Goal: Information Seeking & Learning: Learn about a topic

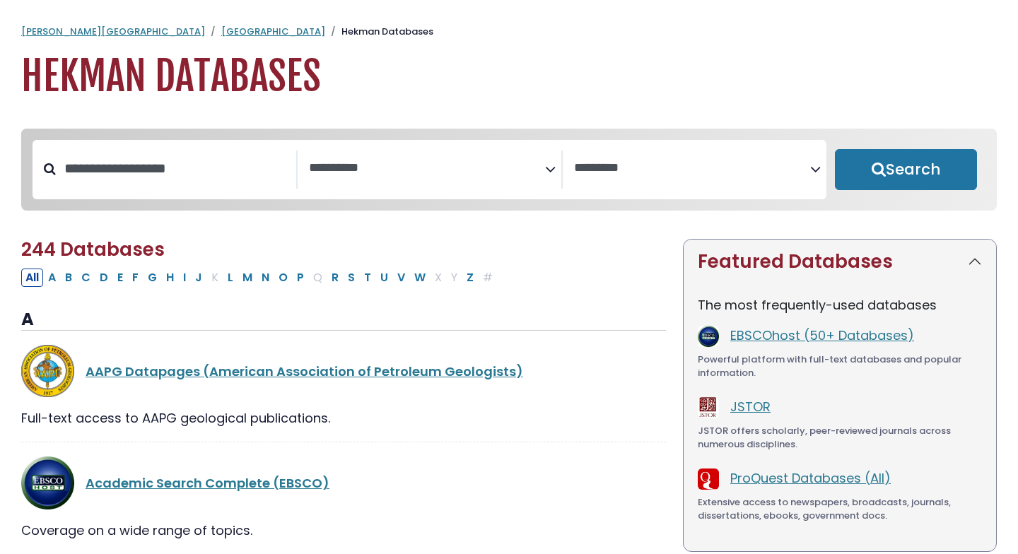
select select "Database Subject Filter"
select select "Database Vendors Filter"
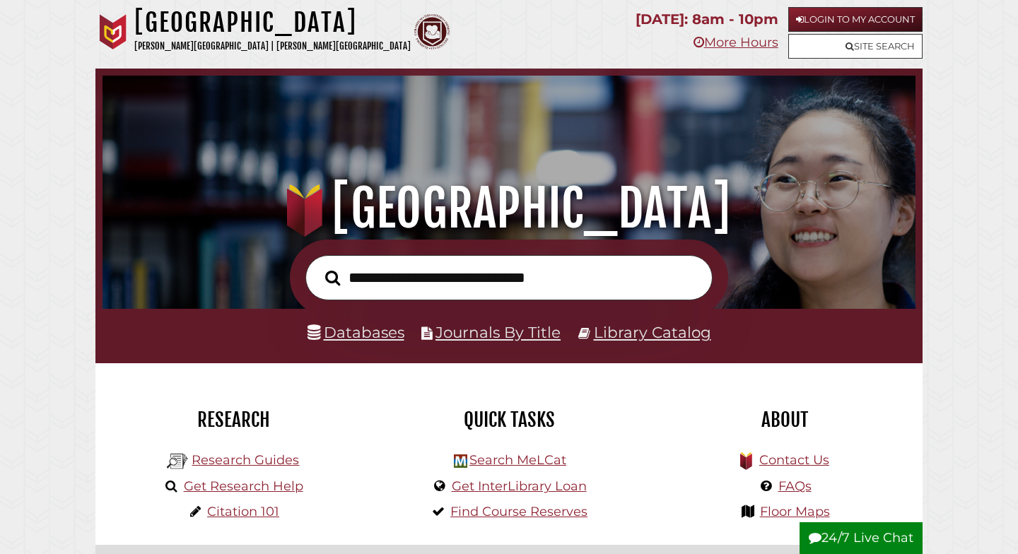
scroll to position [269, 806]
type input "*"
type input "**********"
click at [318, 267] on button "Search" at bounding box center [332, 278] width 29 height 23
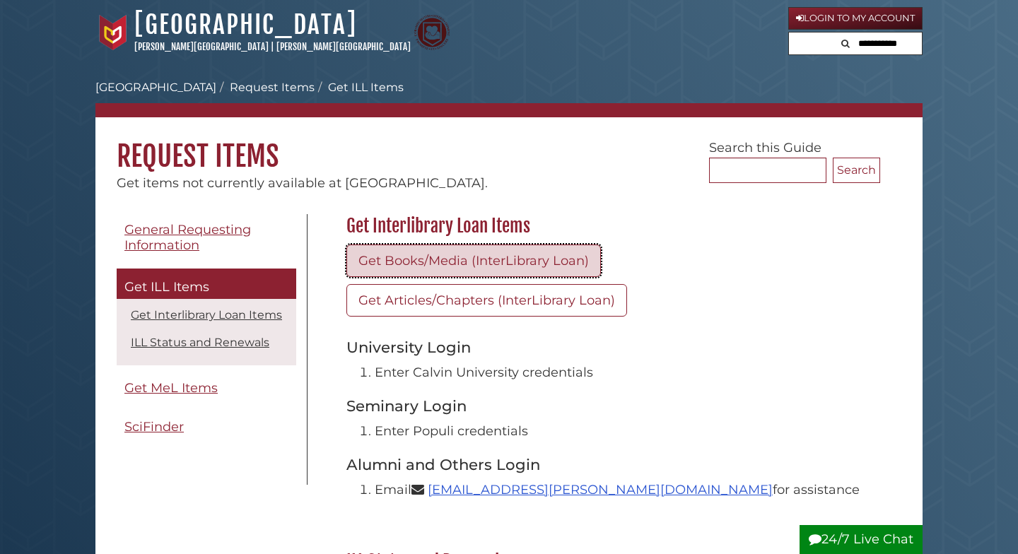
click at [491, 259] on link "Get Books/Media (InterLibrary Loan)" at bounding box center [473, 261] width 254 height 33
